Goal: Book appointment/travel/reservation

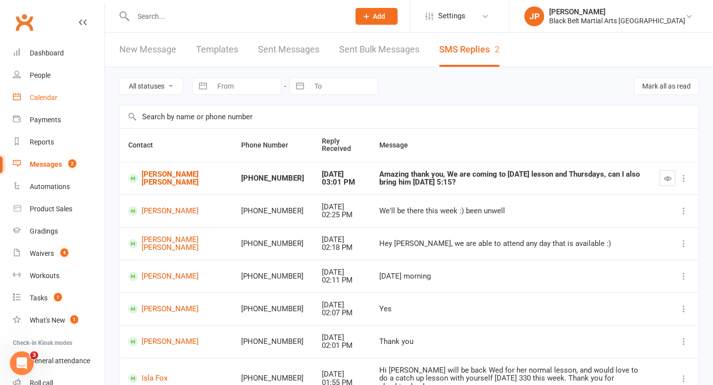
click at [34, 93] on link "Calendar" at bounding box center [59, 98] width 92 height 22
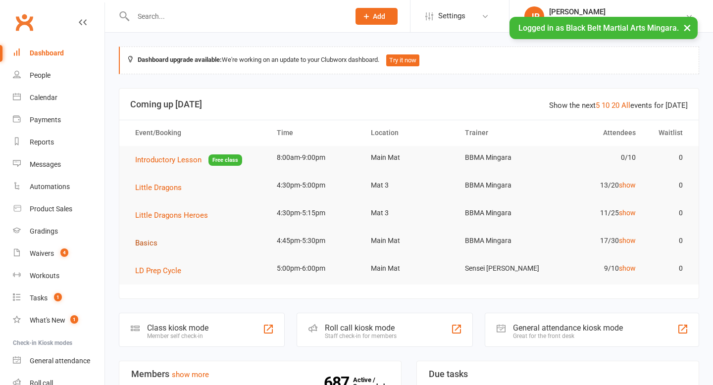
click at [142, 244] on span "Basics" at bounding box center [146, 243] width 22 height 9
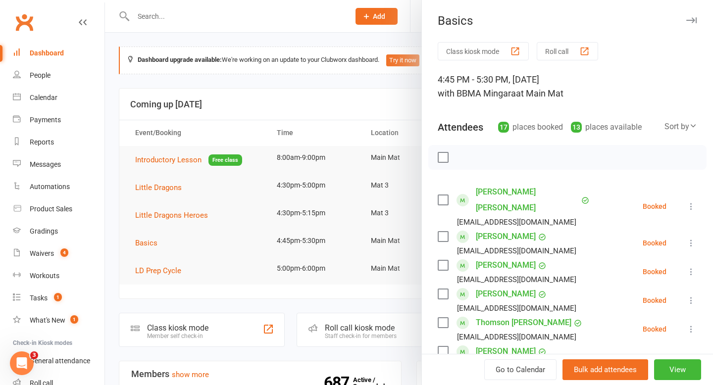
click at [442, 195] on label at bounding box center [443, 200] width 10 height 10
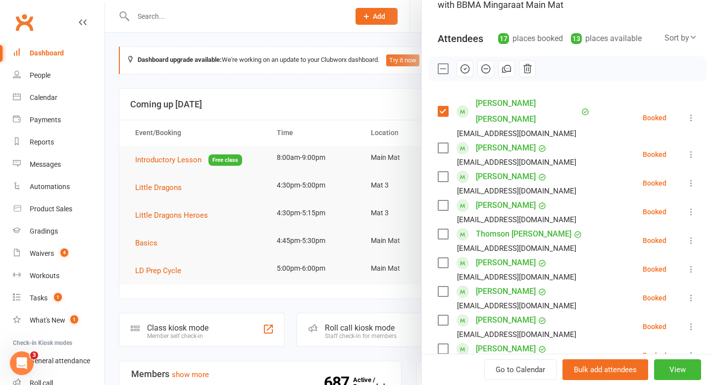
scroll to position [90, 0]
click at [442, 200] on label at bounding box center [443, 205] width 10 height 10
click at [443, 171] on label at bounding box center [443, 176] width 10 height 10
click at [444, 228] on label at bounding box center [443, 233] width 10 height 10
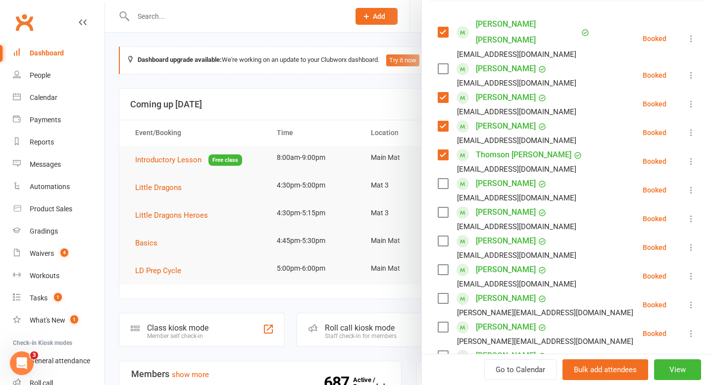
scroll to position [173, 0]
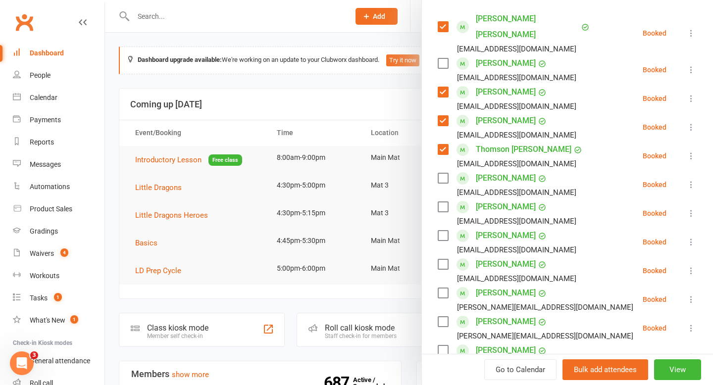
click at [444, 231] on label at bounding box center [443, 236] width 10 height 10
click at [442, 260] on label at bounding box center [443, 265] width 10 height 10
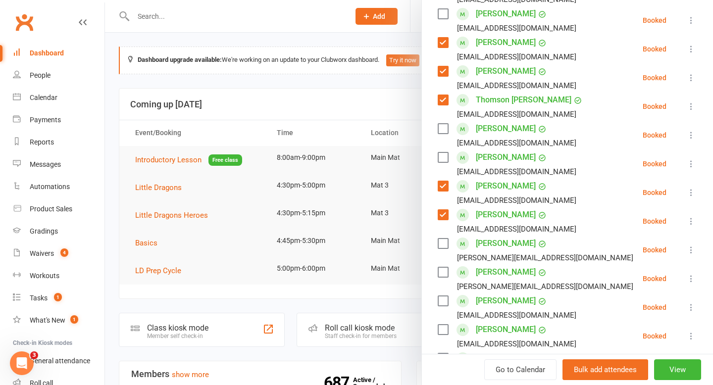
scroll to position [225, 0]
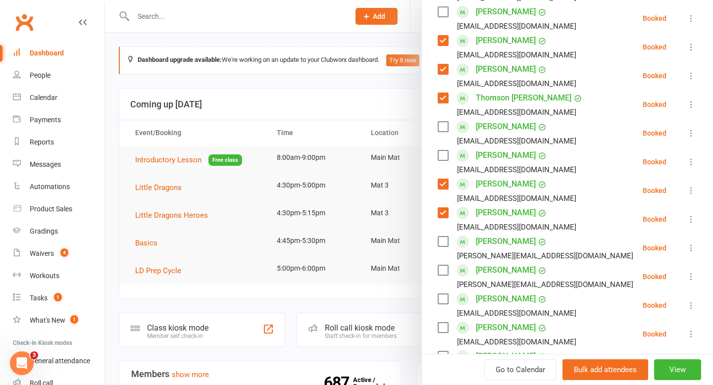
click at [444, 237] on label at bounding box center [443, 242] width 10 height 10
click at [444, 266] on label at bounding box center [443, 271] width 10 height 10
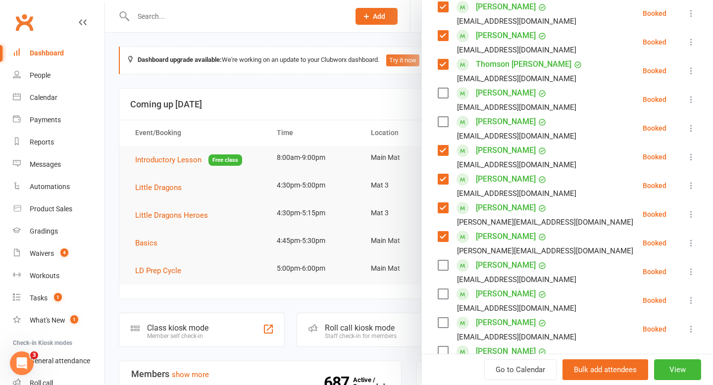
click at [444, 261] on label at bounding box center [443, 266] width 10 height 10
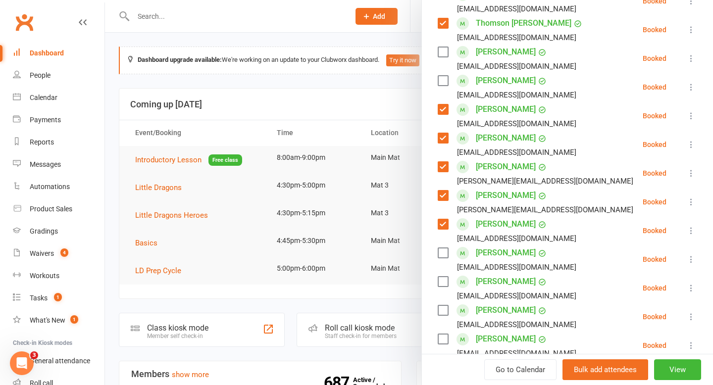
scroll to position [317, 0]
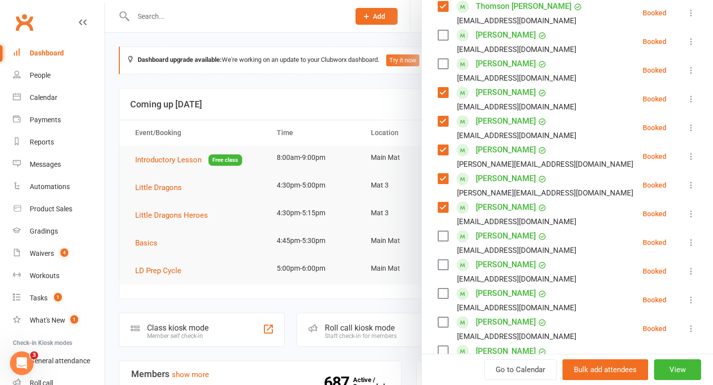
click at [444, 260] on label at bounding box center [443, 265] width 10 height 10
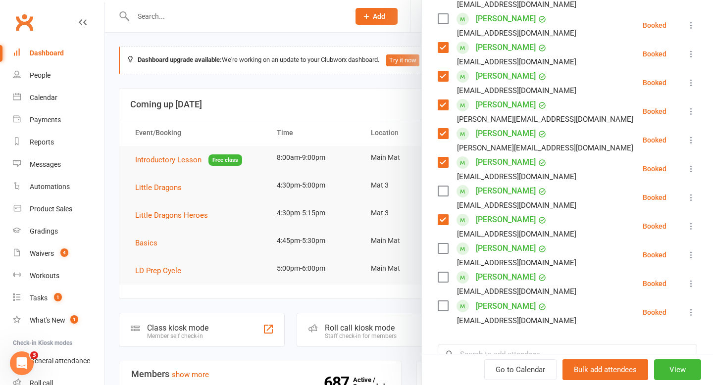
scroll to position [363, 0]
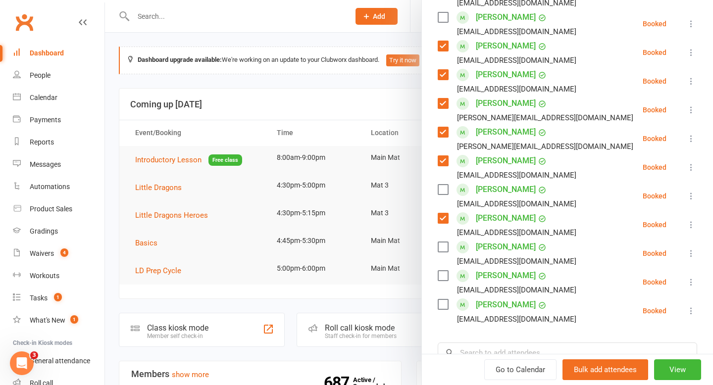
click at [443, 271] on label at bounding box center [443, 276] width 10 height 10
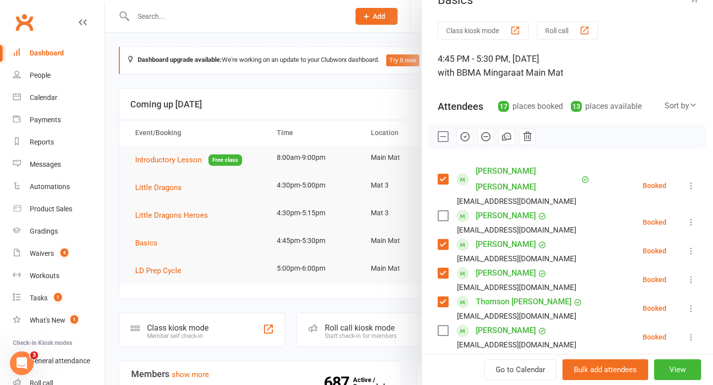
scroll to position [19, 0]
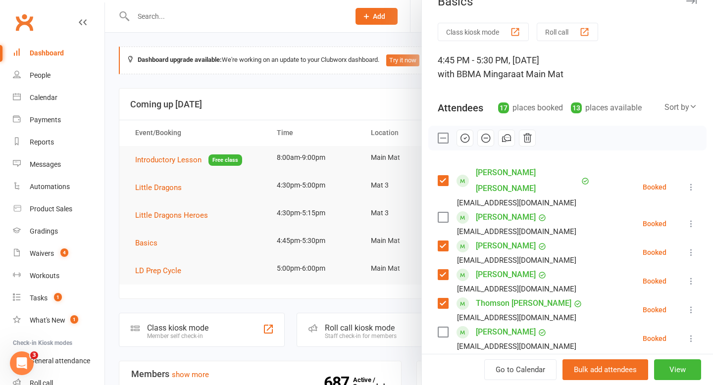
click at [468, 137] on icon "button" at bounding box center [465, 138] width 11 height 11
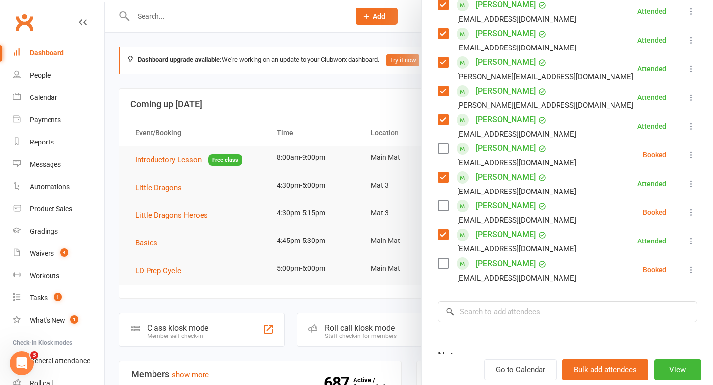
scroll to position [401, 0]
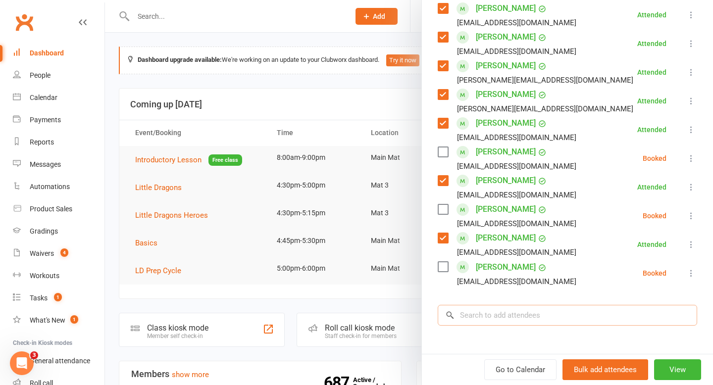
click at [539, 305] on input "search" at bounding box center [568, 315] width 260 height 21
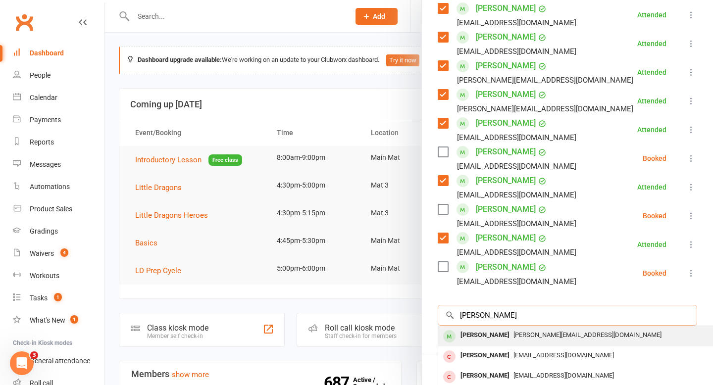
type input "[PERSON_NAME]"
click at [489, 328] on div "[PERSON_NAME]" at bounding box center [485, 335] width 57 height 14
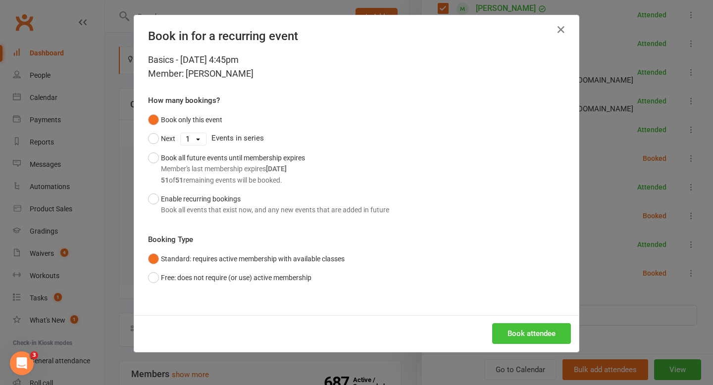
click at [509, 329] on button "Book attendee" at bounding box center [531, 333] width 79 height 21
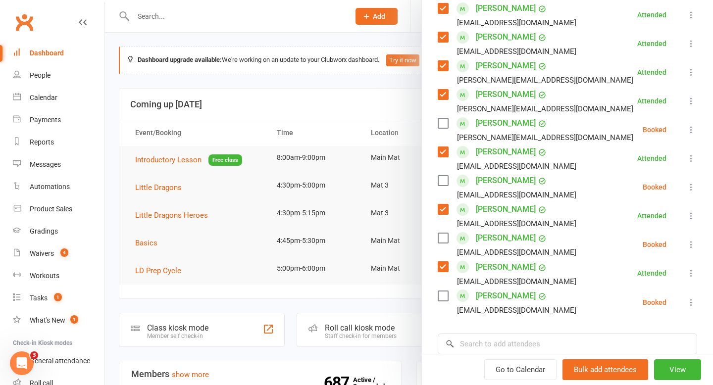
click at [442, 118] on label at bounding box center [443, 123] width 10 height 10
click at [476, 334] on input "search" at bounding box center [568, 344] width 260 height 21
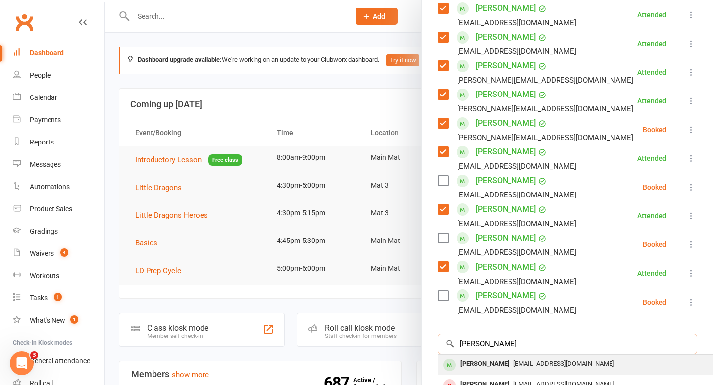
type input "[PERSON_NAME]"
click at [469, 357] on div "[PERSON_NAME]" at bounding box center [485, 364] width 57 height 14
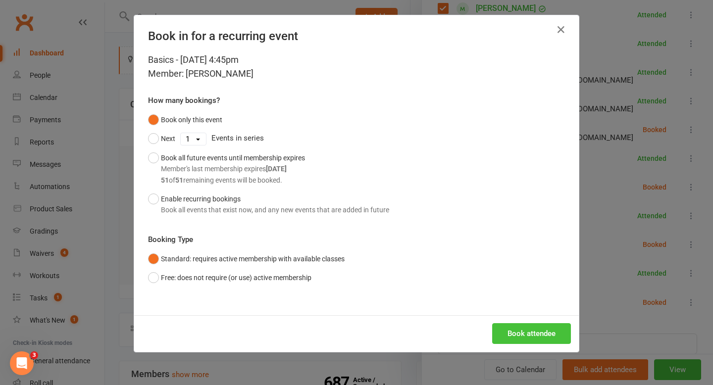
click at [509, 332] on button "Book attendee" at bounding box center [531, 333] width 79 height 21
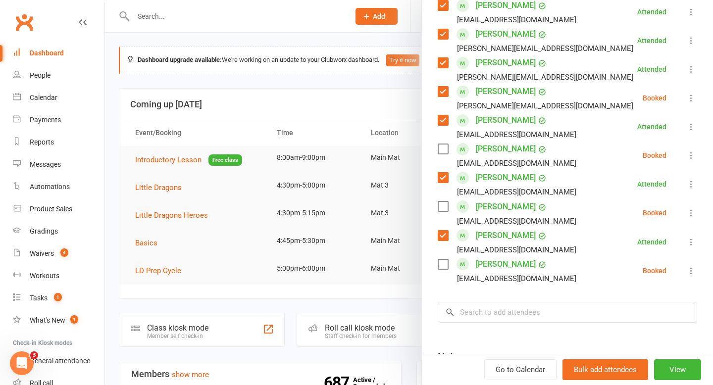
scroll to position [467, 0]
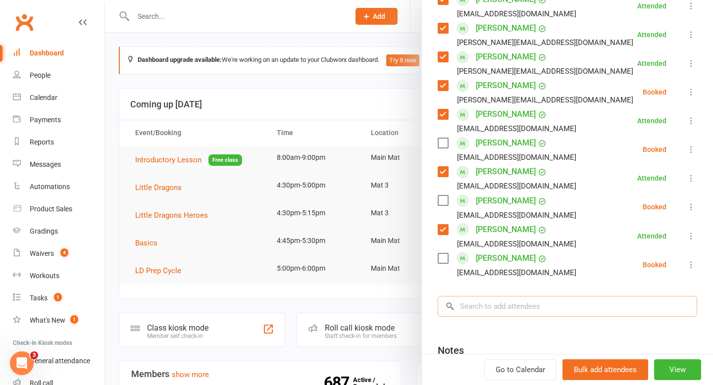
click at [542, 296] on input "search" at bounding box center [568, 306] width 260 height 21
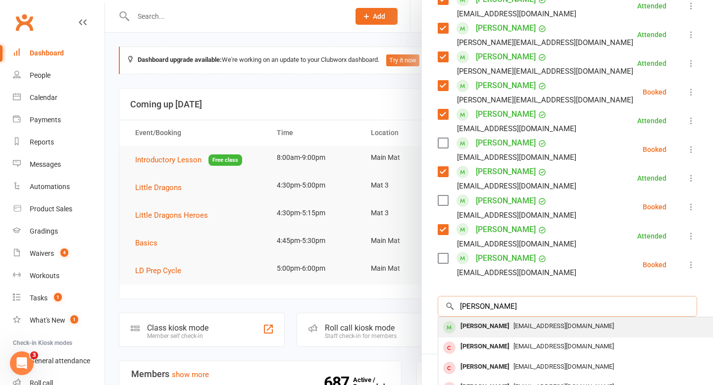
type input "[PERSON_NAME]"
click at [489, 320] on div "[PERSON_NAME]" at bounding box center [485, 327] width 57 height 14
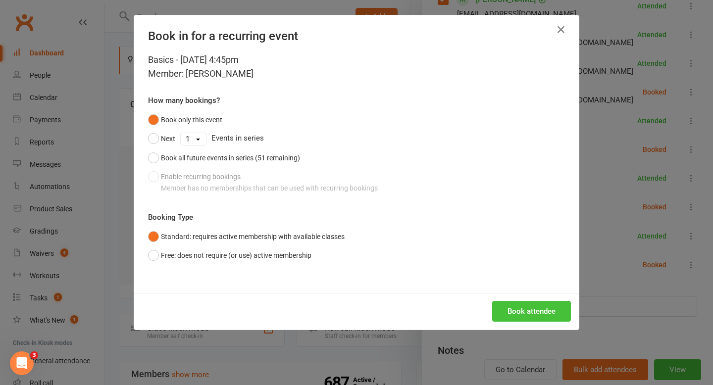
click at [510, 314] on button "Book attendee" at bounding box center [531, 311] width 79 height 21
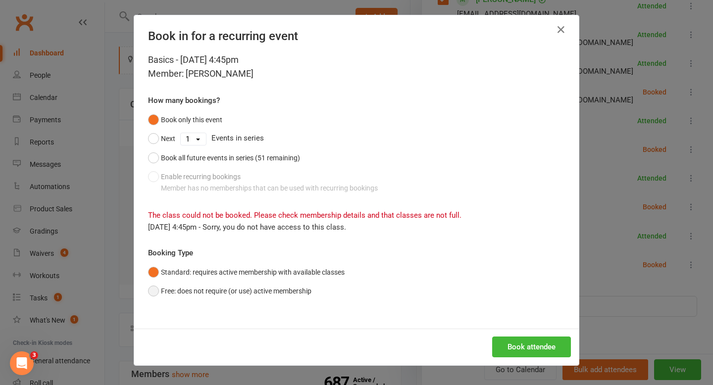
click at [285, 293] on button "Free: does not require (or use) active membership" at bounding box center [229, 291] width 163 height 19
click at [526, 340] on button "Book attendee" at bounding box center [531, 347] width 79 height 21
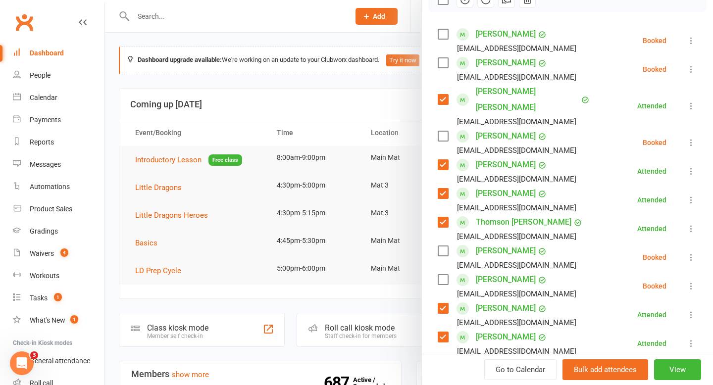
scroll to position [144, 0]
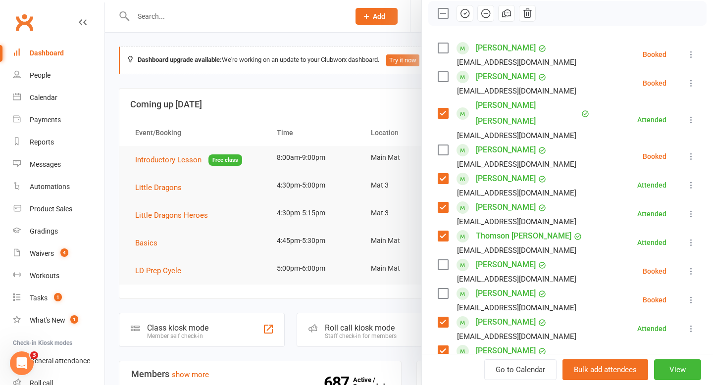
click at [444, 77] on label at bounding box center [443, 77] width 10 height 10
click at [440, 46] on label at bounding box center [443, 48] width 10 height 10
click at [467, 18] on icon "button" at bounding box center [465, 13] width 11 height 11
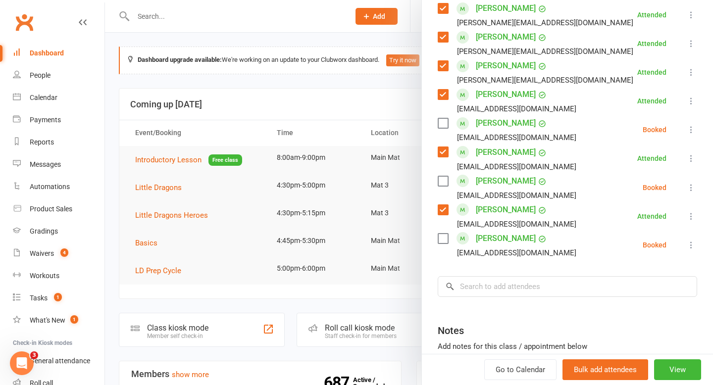
scroll to position [519, 0]
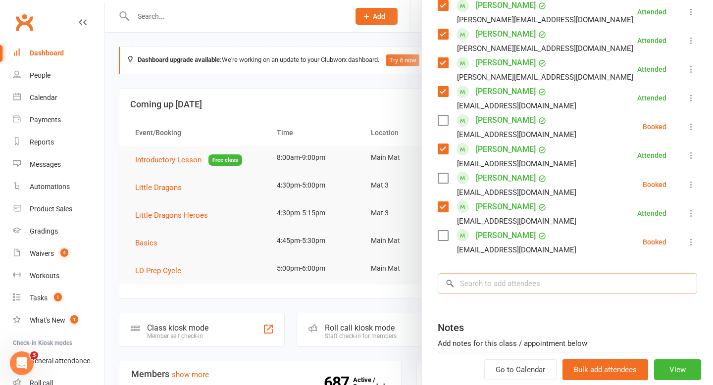
click at [528, 273] on input "search" at bounding box center [568, 283] width 260 height 21
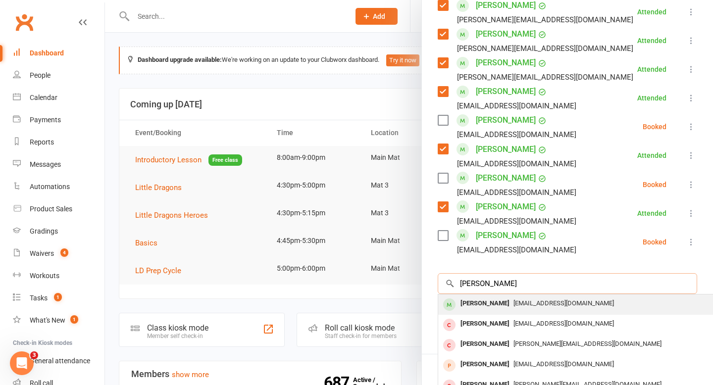
type input "[PERSON_NAME]"
click at [483, 297] on div "[PERSON_NAME]" at bounding box center [485, 304] width 57 height 14
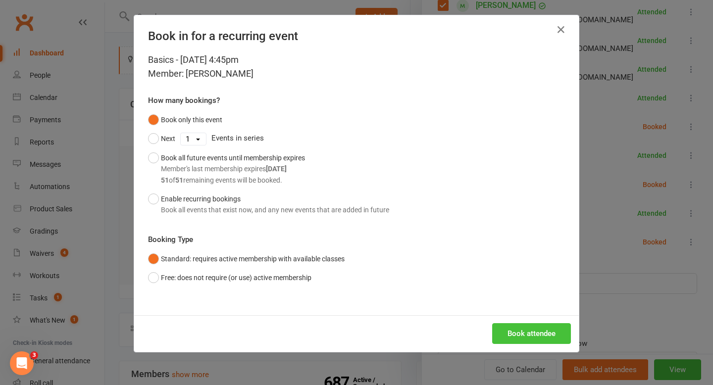
click at [510, 333] on button "Book attendee" at bounding box center [531, 333] width 79 height 21
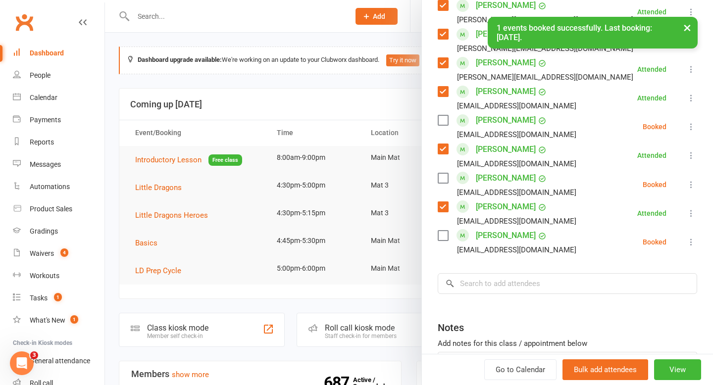
scroll to position [547, 0]
